Goal: Find contact information: Find contact information

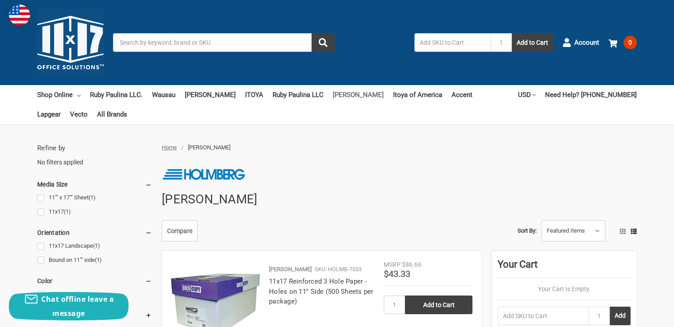
click at [337, 94] on link "[PERSON_NAME]" at bounding box center [358, 95] width 51 height 20
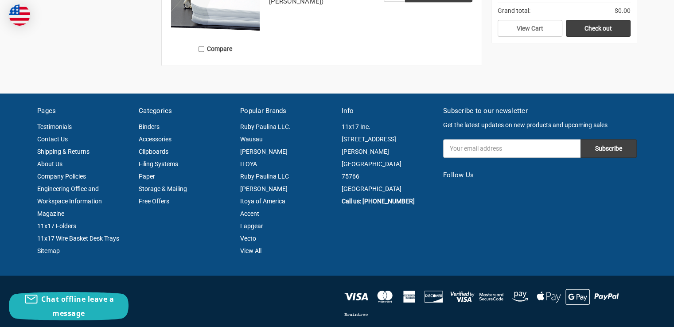
scroll to position [576, 0]
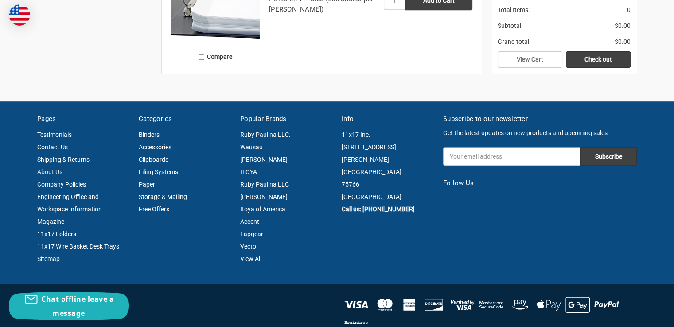
click at [52, 170] on link "About Us" at bounding box center [49, 171] width 25 height 7
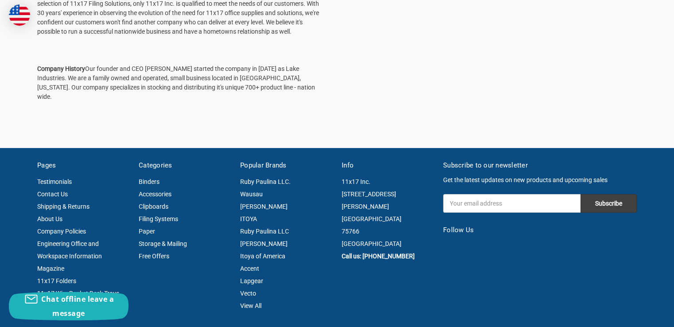
scroll to position [266, 0]
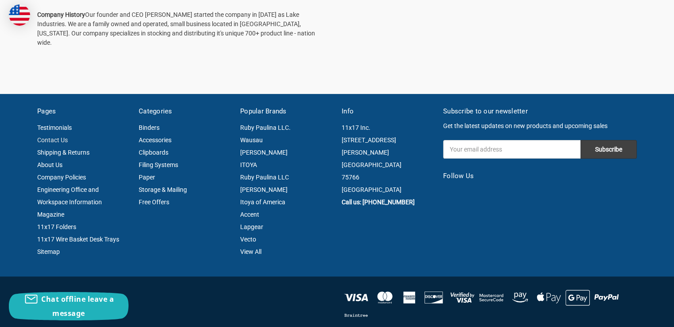
click at [63, 137] on link "Contact Us" at bounding box center [52, 140] width 31 height 7
